Goal: Task Accomplishment & Management: Use online tool/utility

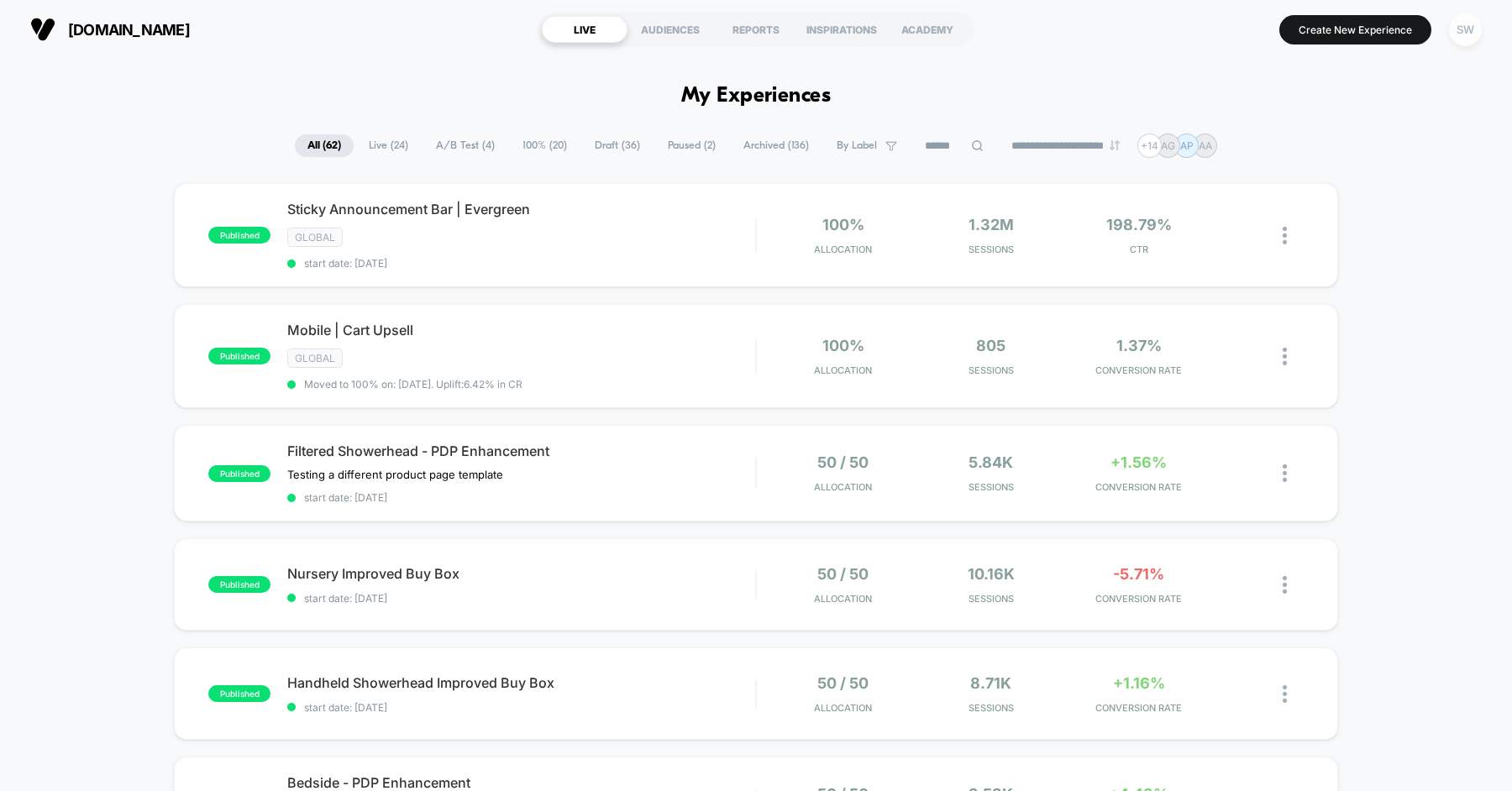
click at [1474, 26] on div "SW" at bounding box center [1465, 29] width 33 height 33
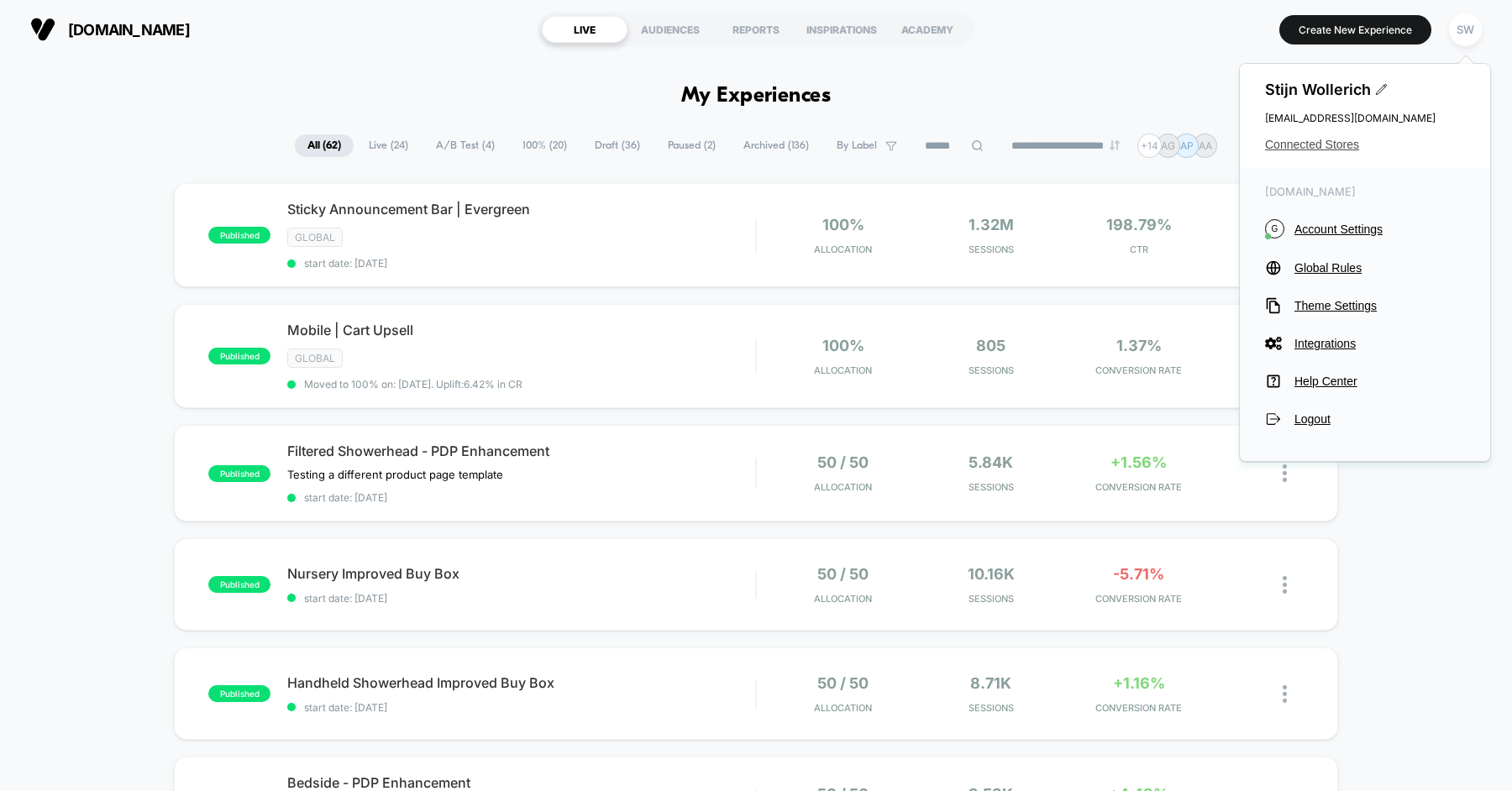
click at [1332, 146] on span "Connected Stores" at bounding box center [1364, 145] width 200 height 13
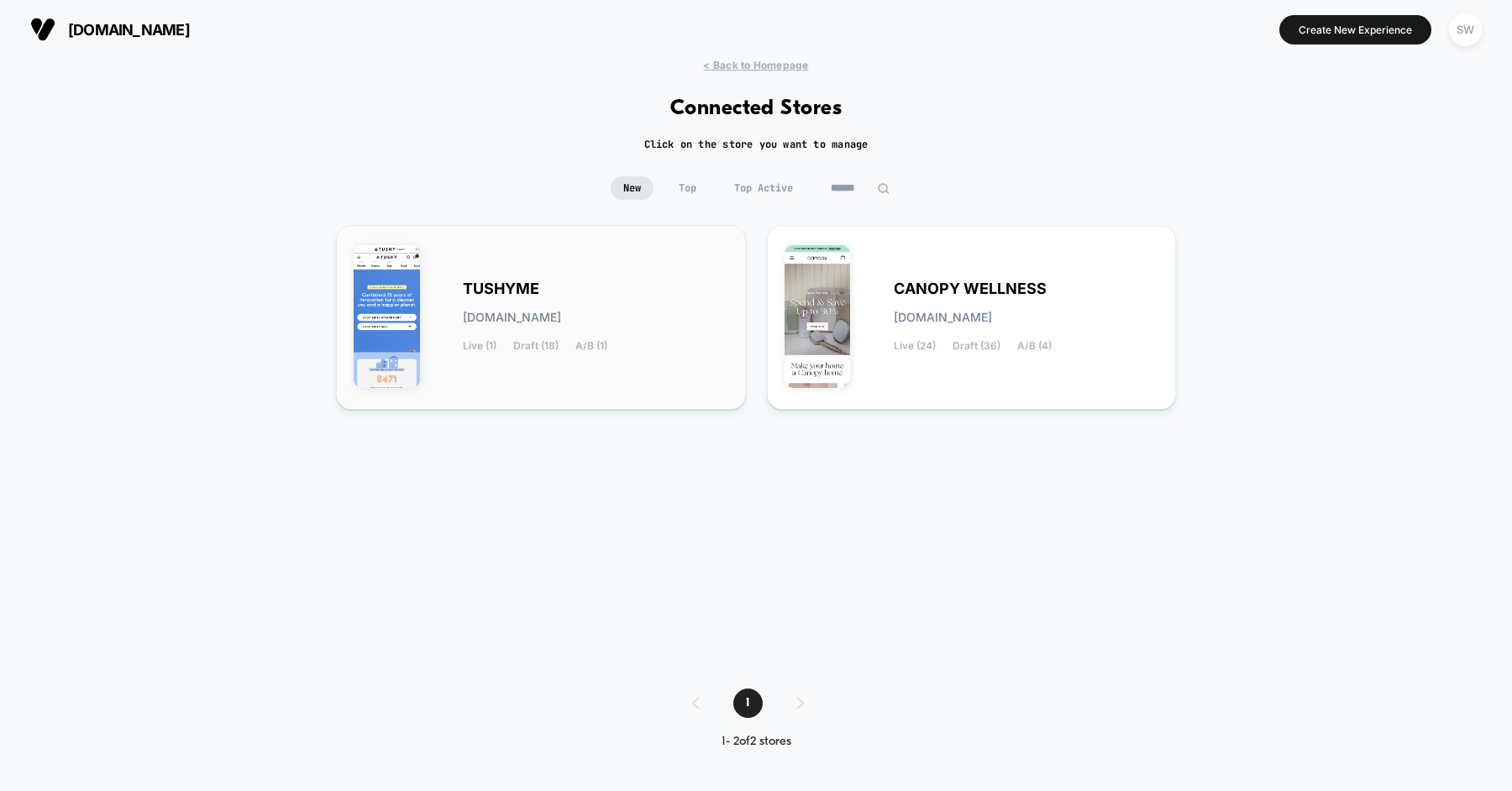
click at [584, 289] on div "TUSHYME [DOMAIN_NAME] Live (1) Draft (18) A/B (1)" at bounding box center [595, 317] width 265 height 68
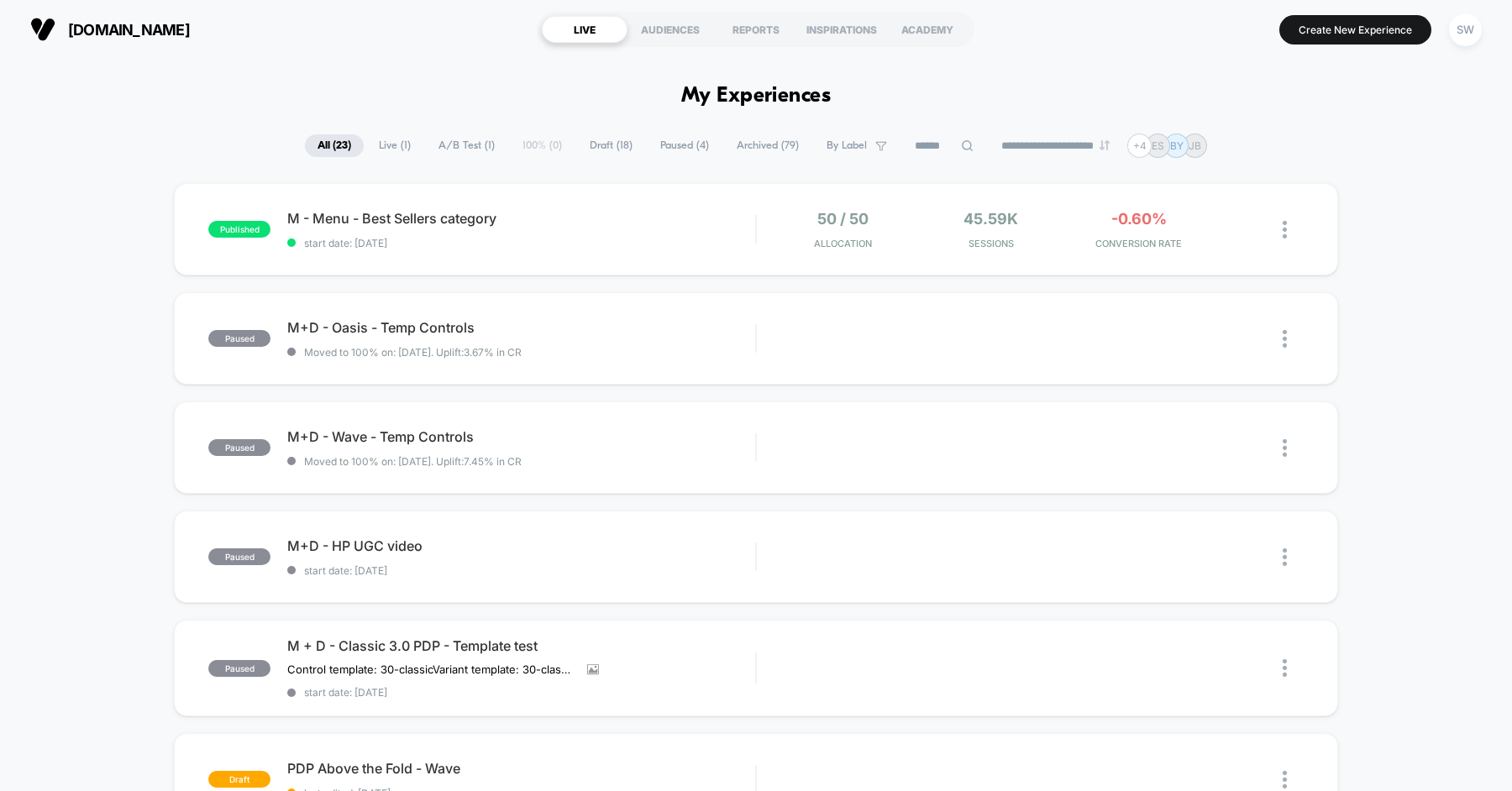
click at [665, 145] on span "Paused ( 4 )" at bounding box center [684, 145] width 74 height 23
